Goal: Answer question/provide support: Share knowledge or assist other users

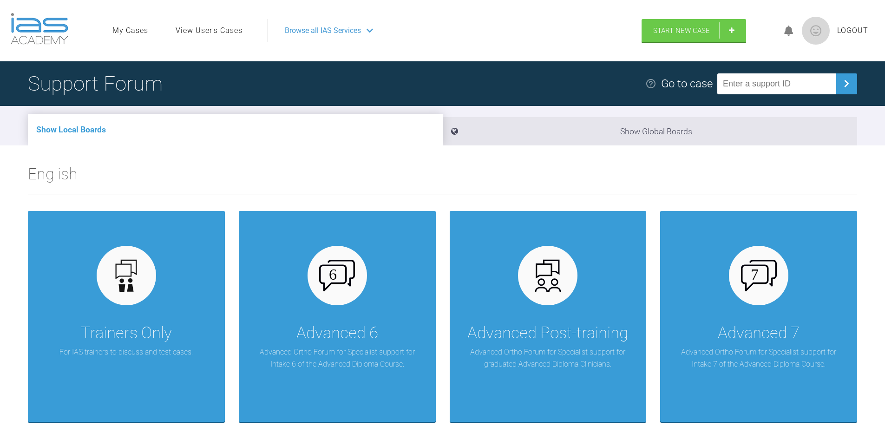
click at [224, 32] on link "View User's Cases" at bounding box center [209, 31] width 67 height 12
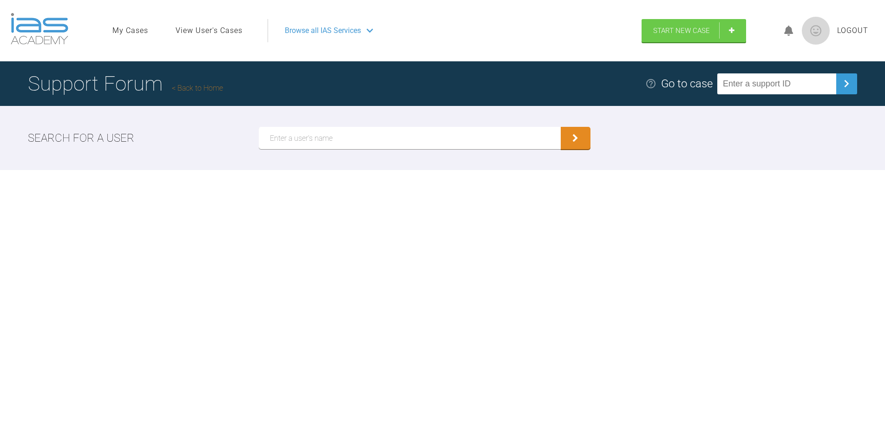
click at [305, 141] on input "text" at bounding box center [410, 138] width 302 height 22
click at [577, 142] on icon "submit" at bounding box center [575, 139] width 6 height 8
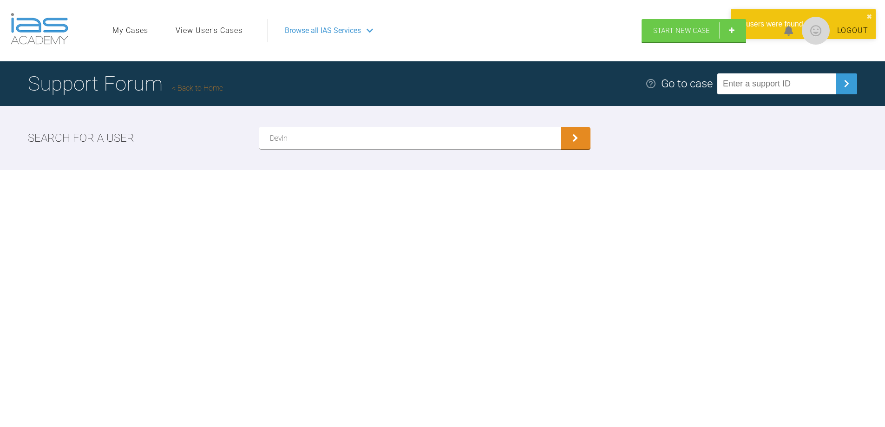
click at [283, 141] on input "Devln" at bounding box center [410, 138] width 302 height 22
type input "[PERSON_NAME]"
click at [578, 145] on button "submit" at bounding box center [576, 139] width 30 height 22
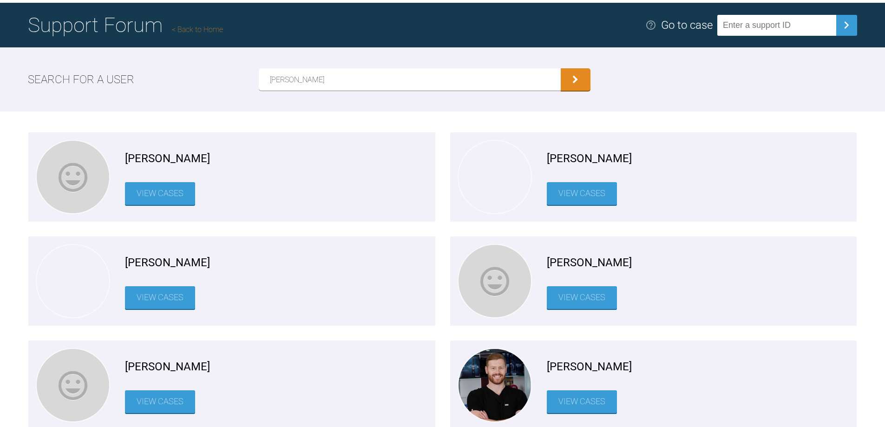
scroll to position [139, 0]
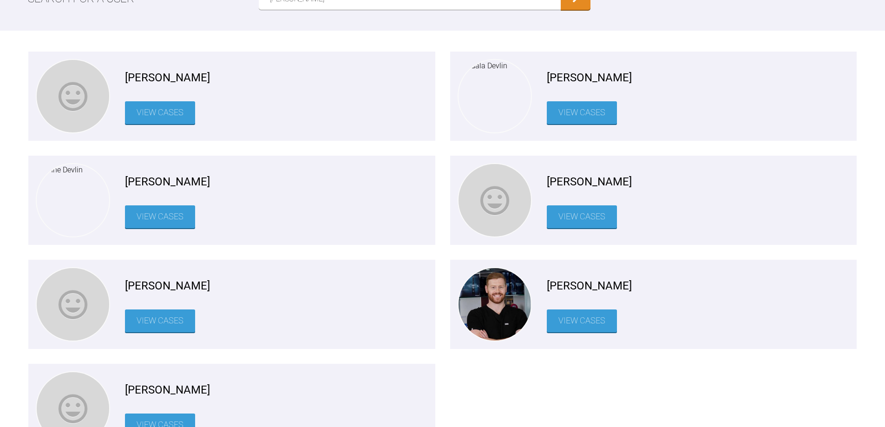
click at [578, 330] on link "View Cases" at bounding box center [582, 320] width 70 height 23
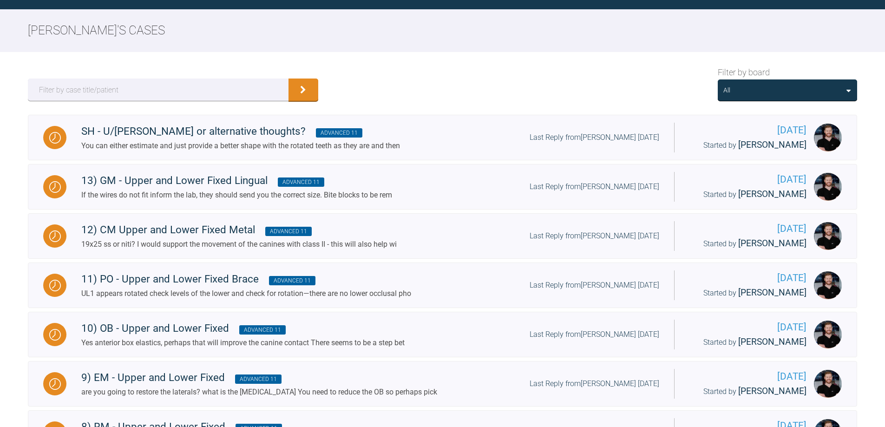
scroll to position [139, 0]
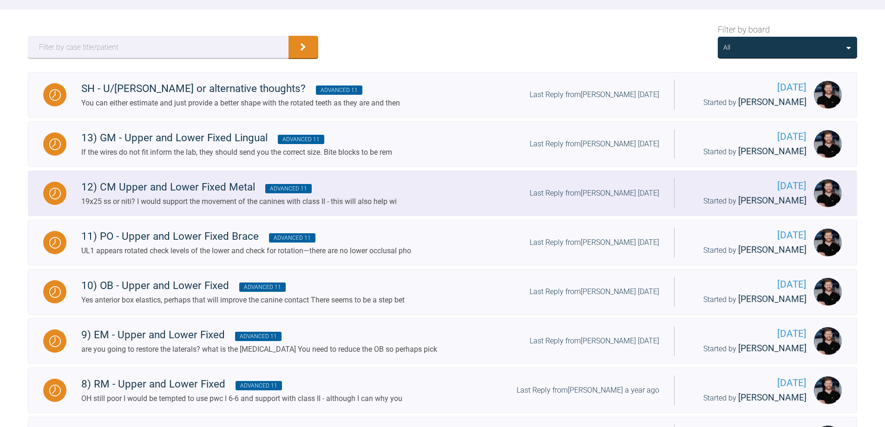
click at [432, 190] on div "12) CM Upper and Lower Fixed Metal Advanced 11 19x25 ss or niti? I would suppor…" at bounding box center [370, 193] width 608 height 28
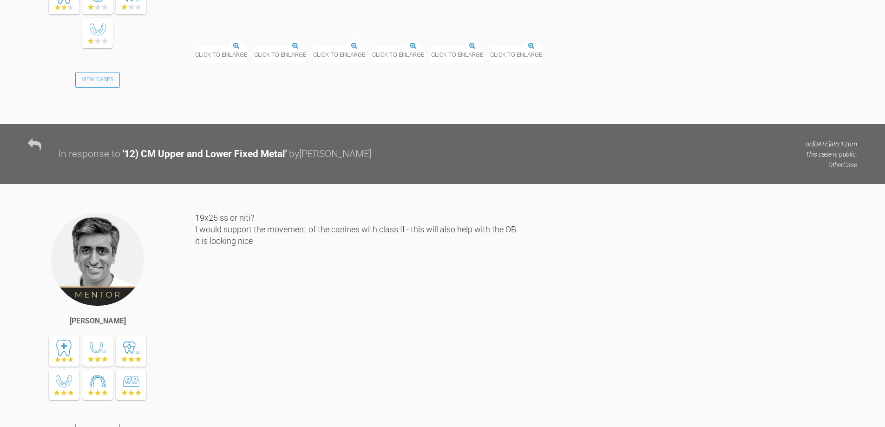
scroll to position [2507, 0]
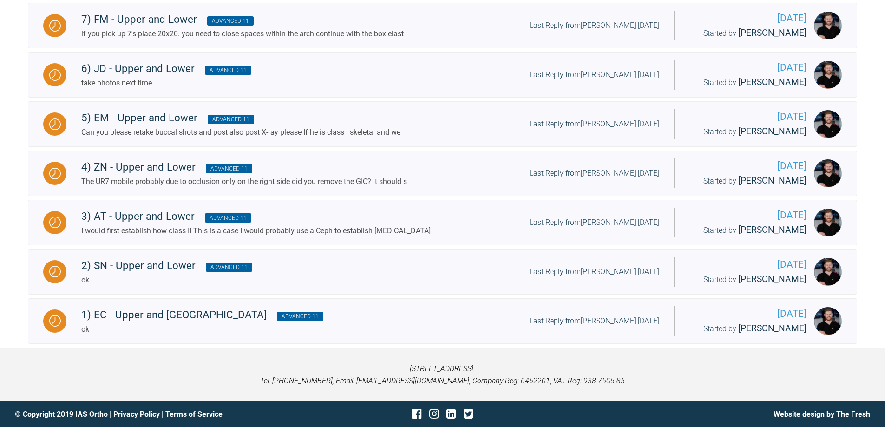
scroll to position [139, 0]
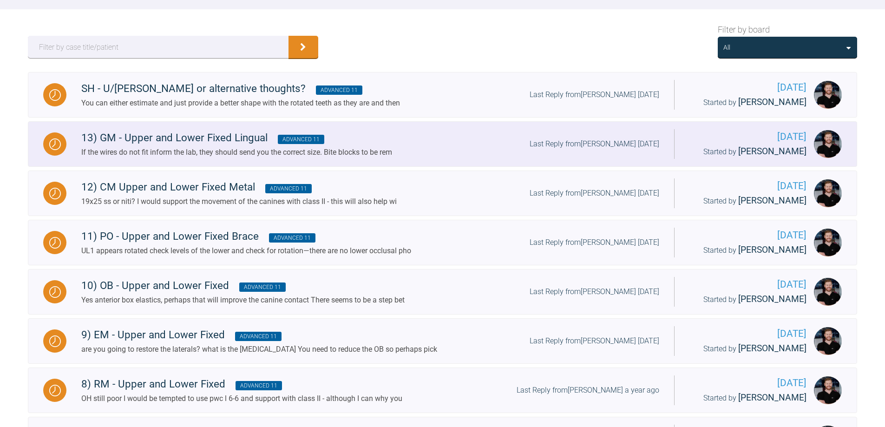
click at [406, 151] on div "13) GM - Upper and Lower Fixed Lingual Advanced 11 If the wires do not fit info…" at bounding box center [370, 144] width 608 height 28
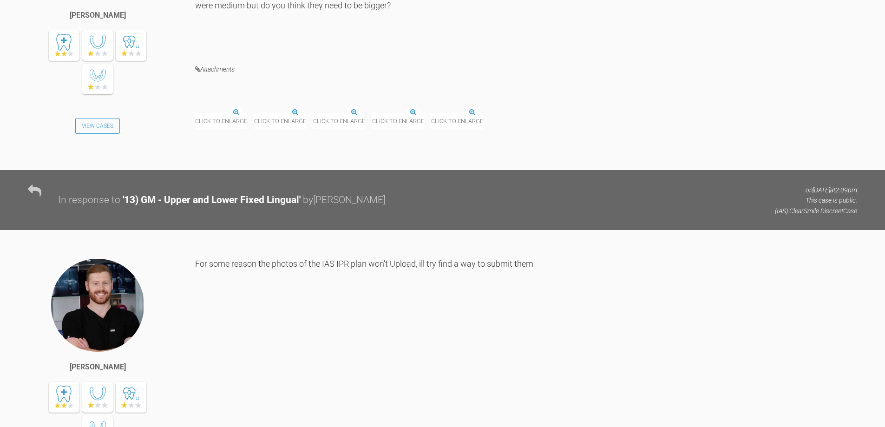
scroll to position [2322, 0]
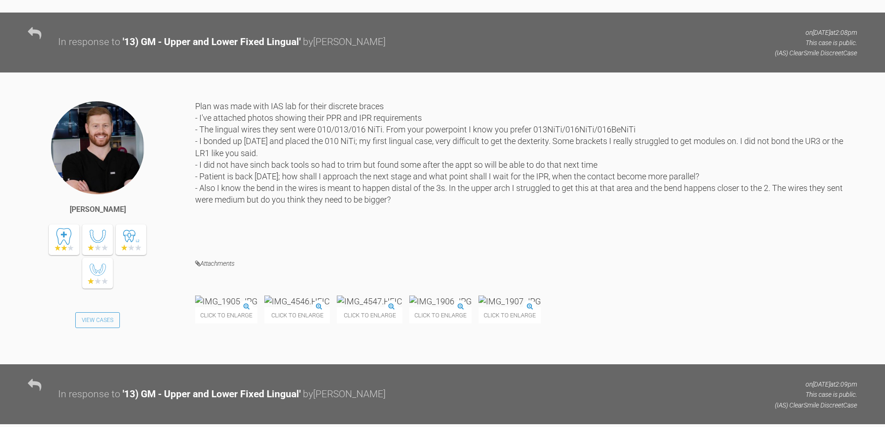
drag, startPoint x: 782, startPoint y: 289, endPoint x: 432, endPoint y: 61, distance: 417.9
